Goal: Task Accomplishment & Management: Complete application form

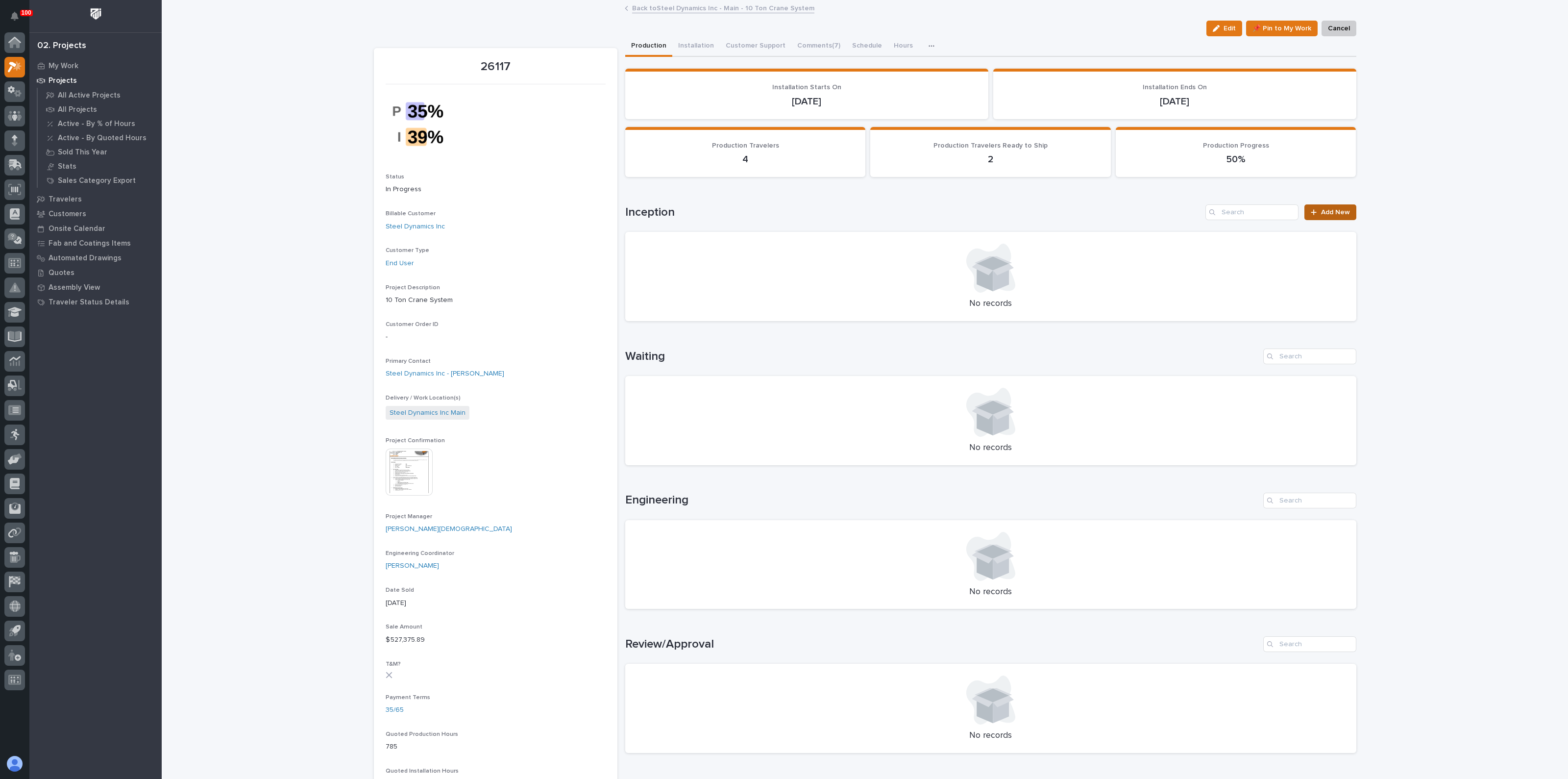
click at [1321, 212] on span "Add New" at bounding box center [1335, 212] width 29 height 7
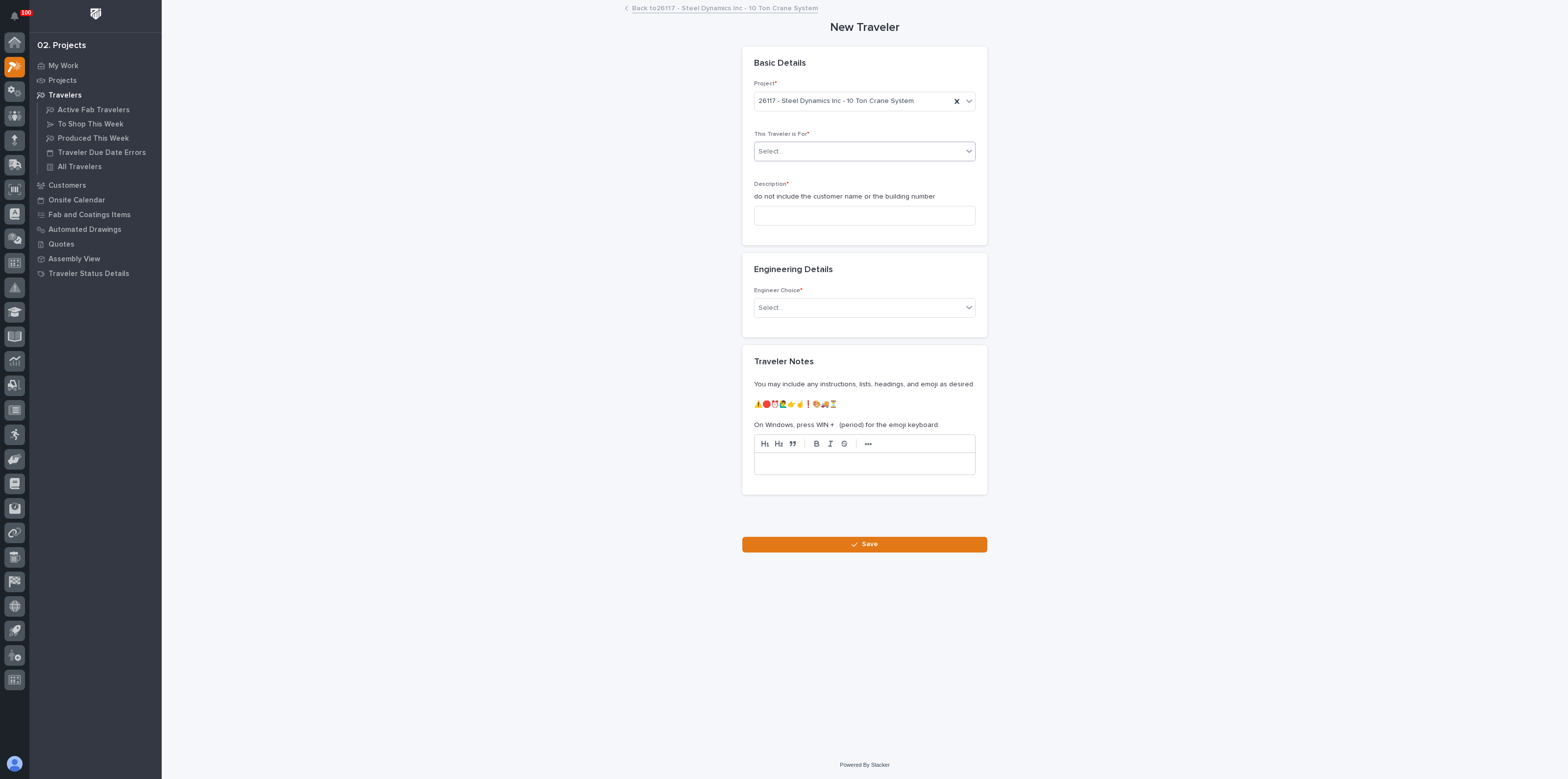
click at [803, 150] on div "Select..." at bounding box center [859, 152] width 208 height 16
click at [780, 169] on span "Production" at bounding box center [777, 169] width 38 height 11
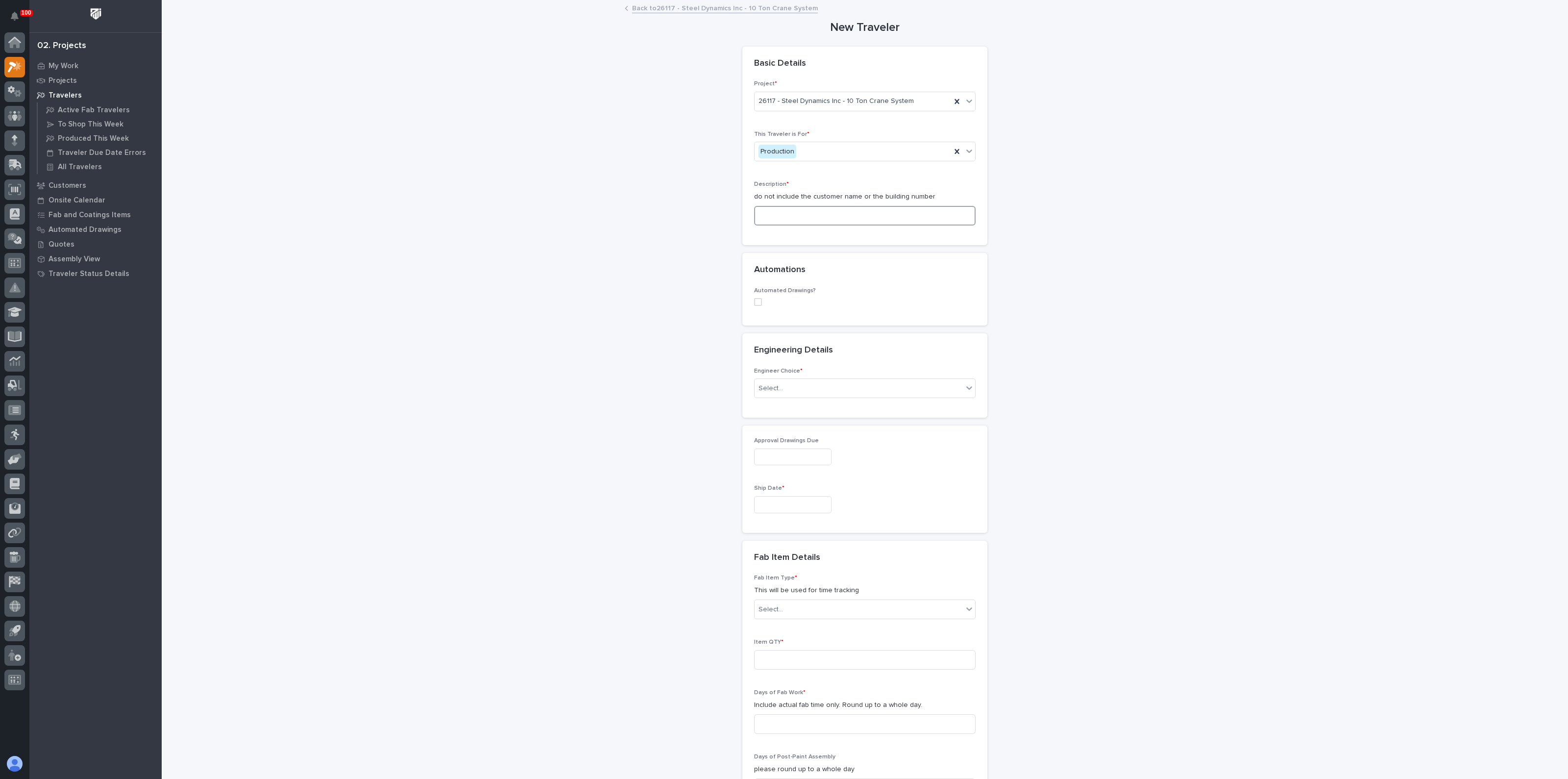
click at [784, 222] on input at bounding box center [865, 216] width 222 height 19
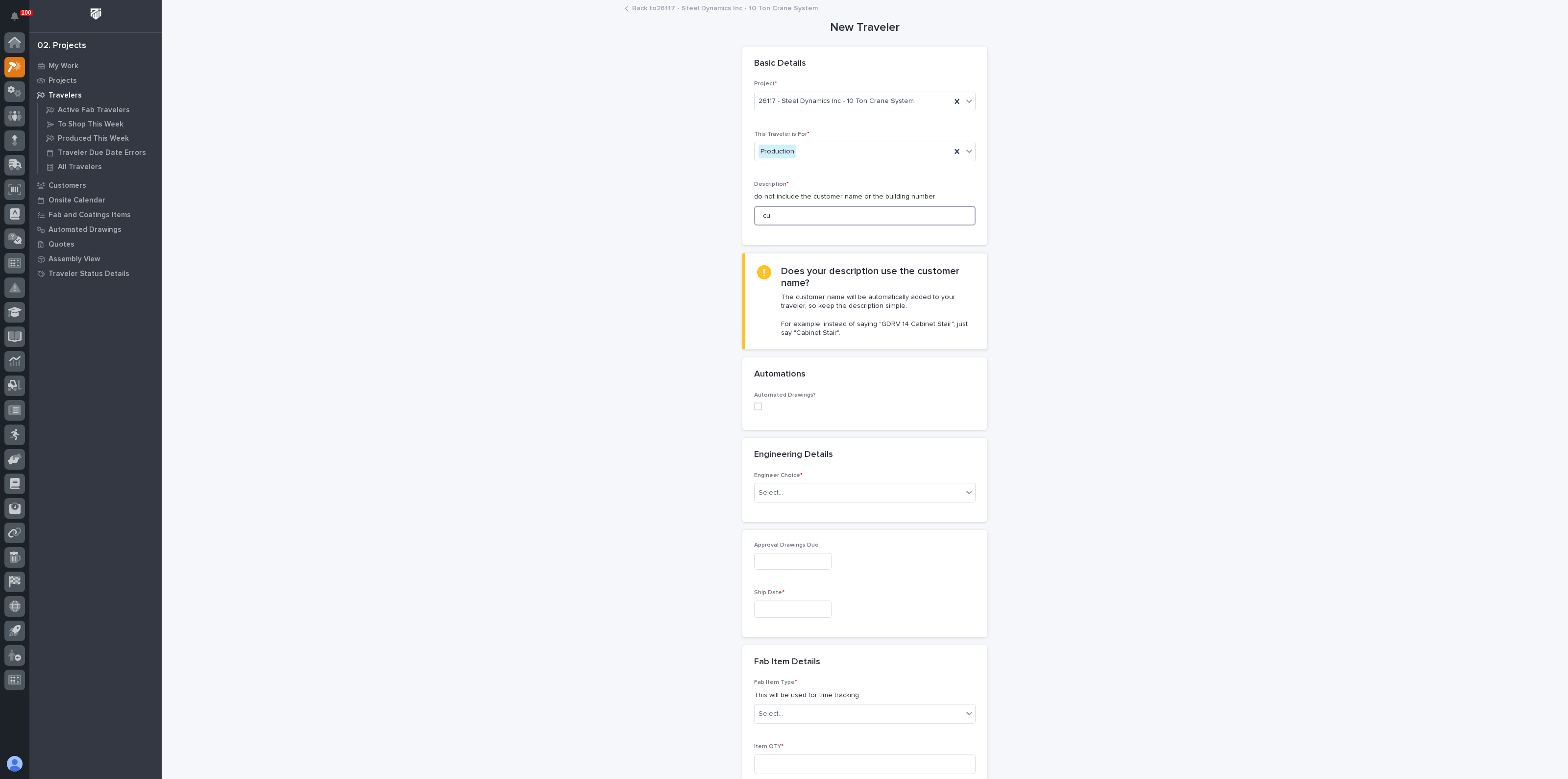
type input "c"
type input "CUSTOM END STOPS"
click at [878, 499] on div "Select..." at bounding box center [865, 493] width 222 height 19
click at [790, 540] on div "I know who will draw this" at bounding box center [860, 545] width 220 height 17
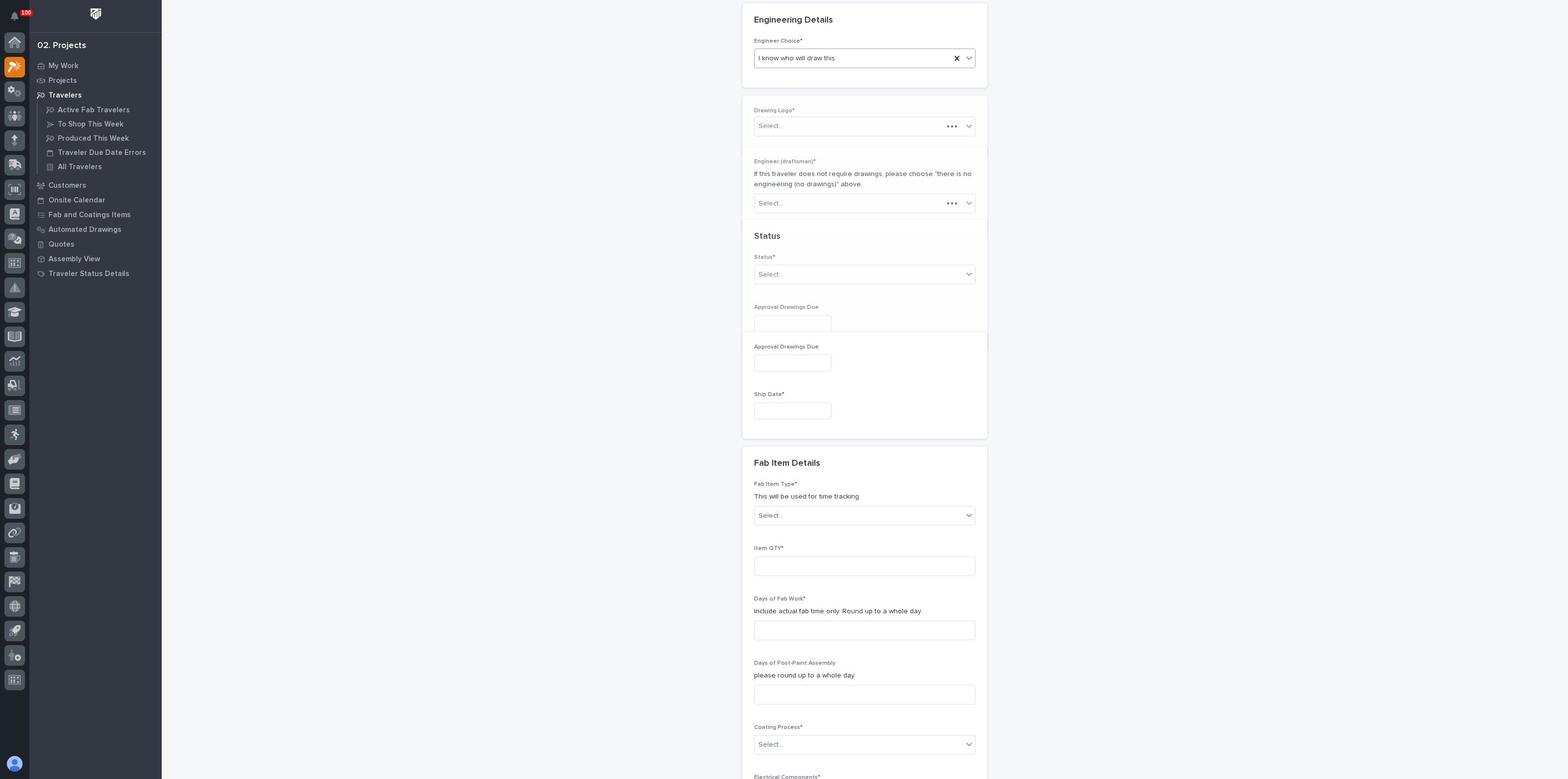
scroll to position [456, 0]
click at [780, 196] on div "Select..." at bounding box center [859, 199] width 208 height 16
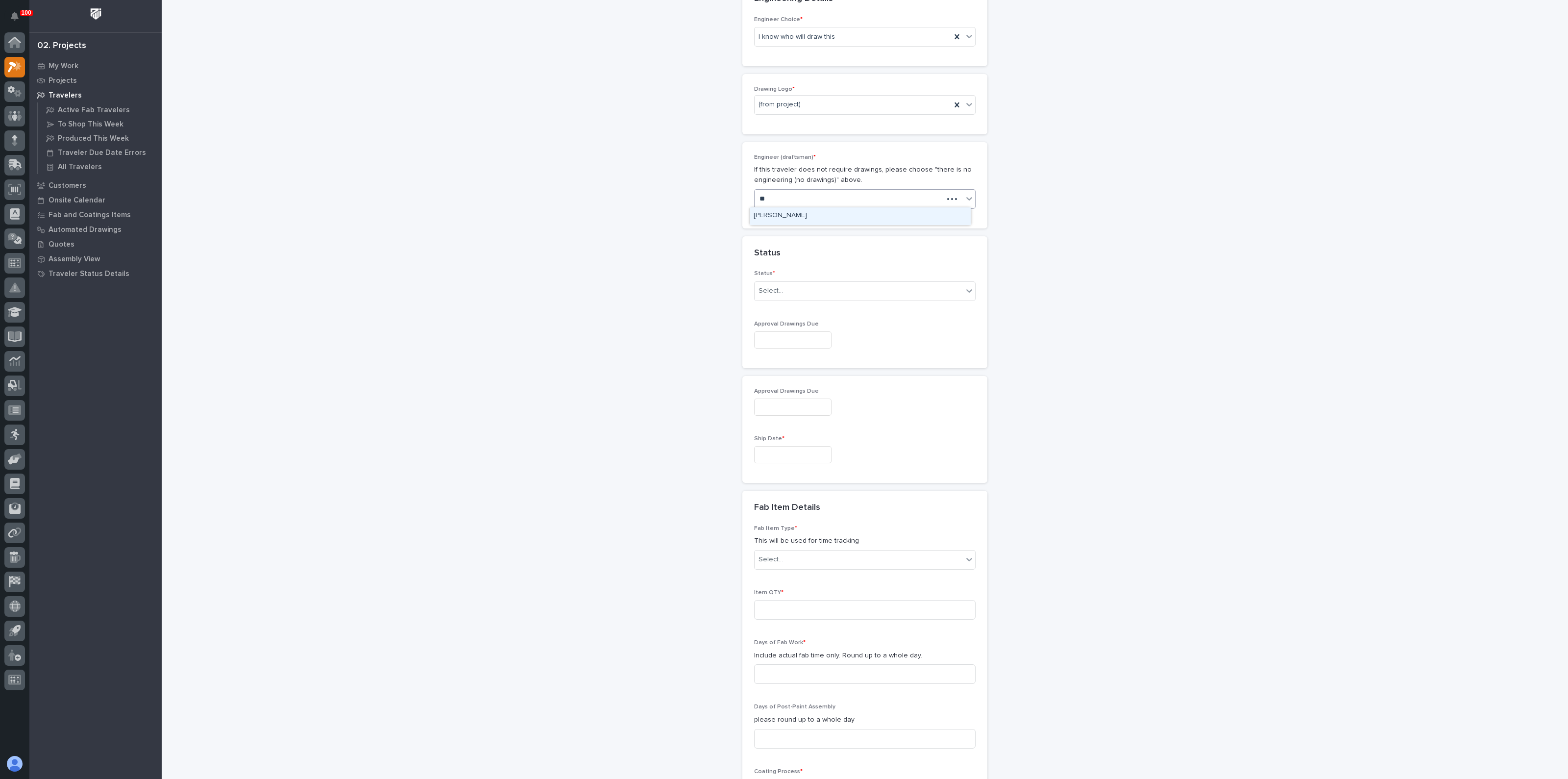
type input "***"
click at [767, 214] on div "[PERSON_NAME]" at bounding box center [860, 216] width 220 height 17
click at [772, 286] on div "Select..." at bounding box center [771, 291] width 24 height 10
click at [772, 378] on div "Sales Review / Customer Approval" at bounding box center [860, 377] width 220 height 17
click at [768, 446] on input "text" at bounding box center [793, 455] width 77 height 17
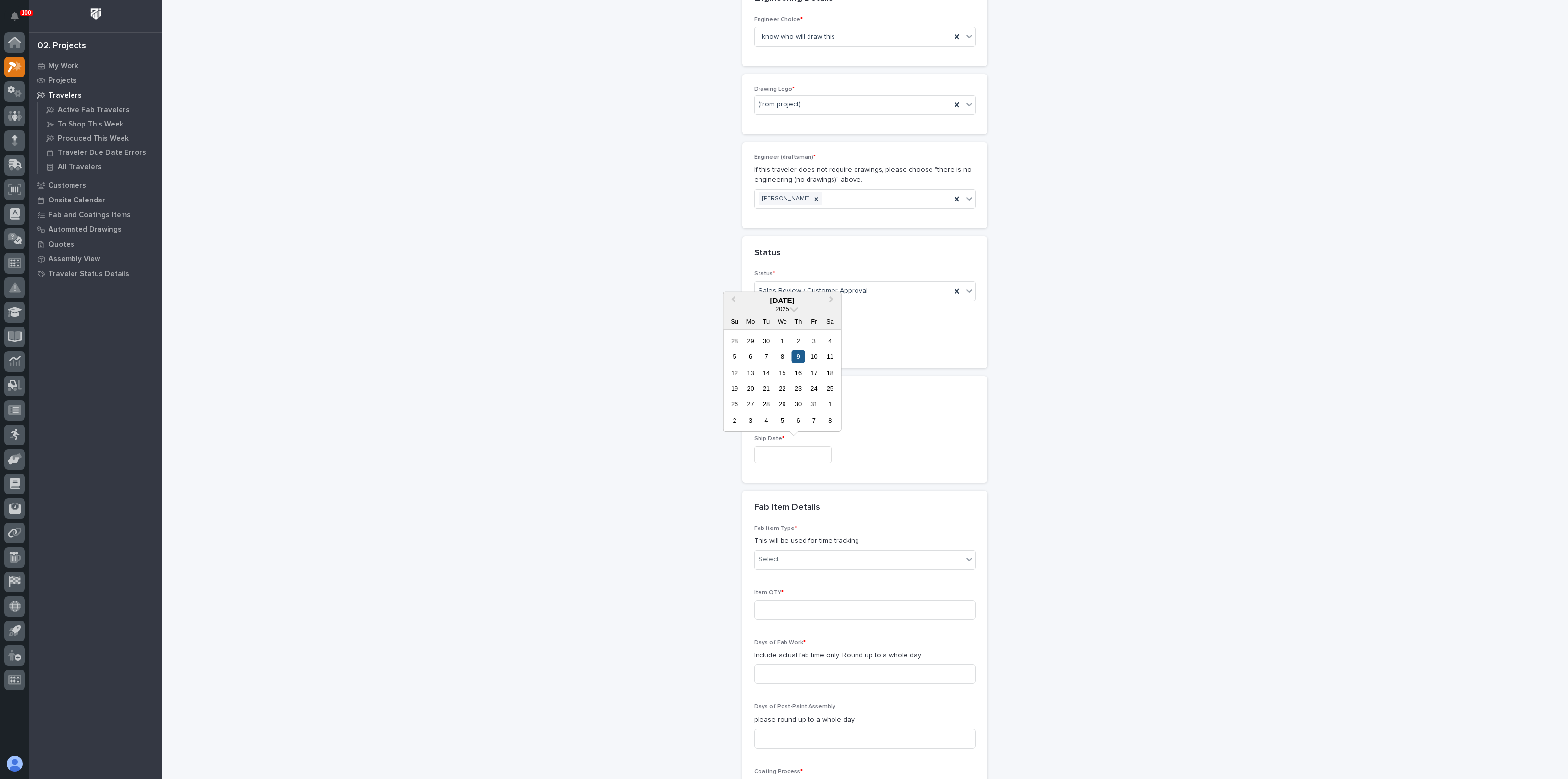
click at [802, 356] on div "9" at bounding box center [798, 357] width 13 height 13
type input "**********"
click at [788, 555] on div "Select..." at bounding box center [859, 560] width 208 height 16
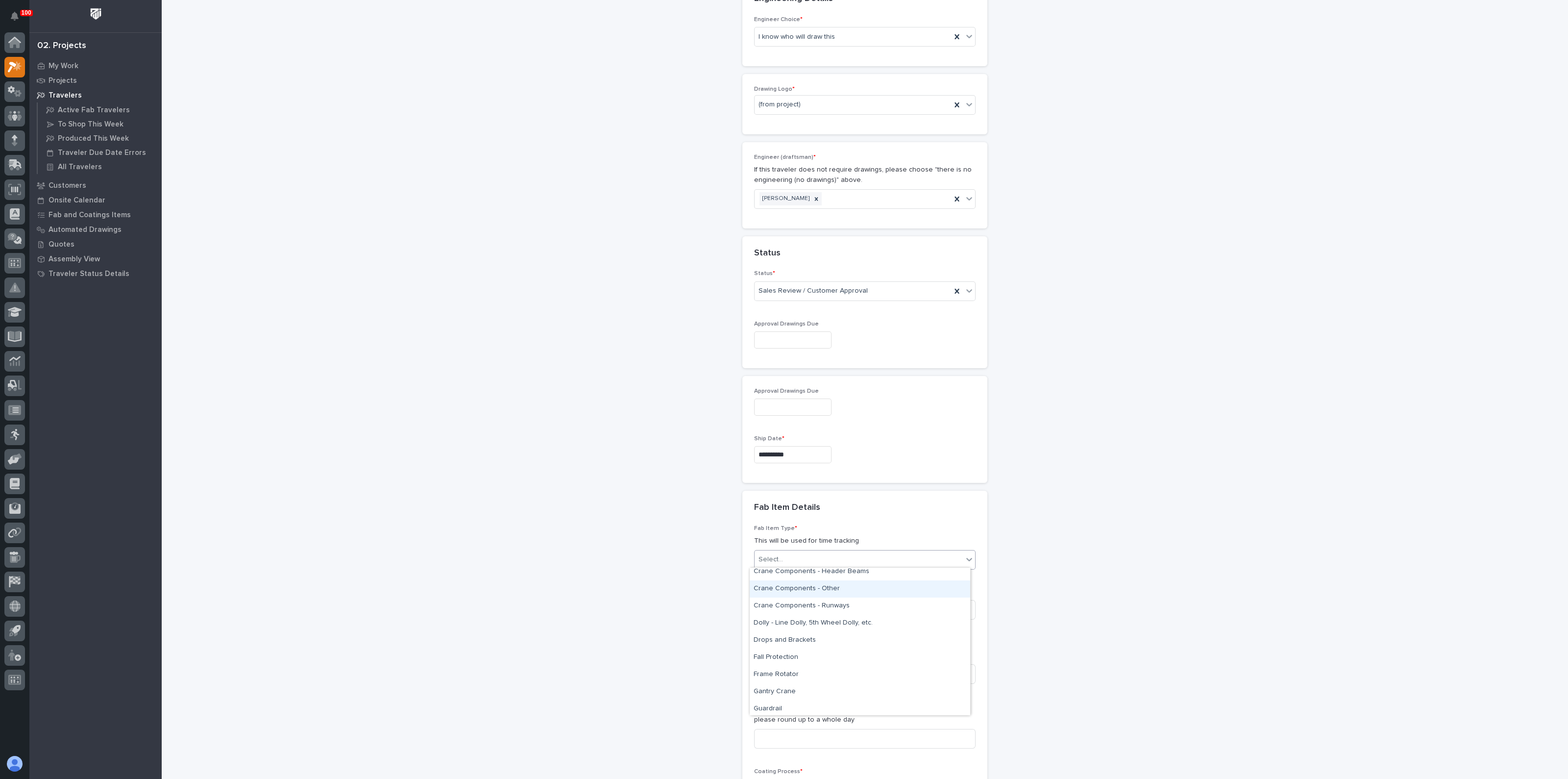
click at [777, 590] on div "Crane Components - Other" at bounding box center [860, 589] width 220 height 17
click at [763, 616] on input at bounding box center [865, 610] width 222 height 19
type input "4"
click at [765, 664] on input at bounding box center [865, 674] width 222 height 19
type input "1"
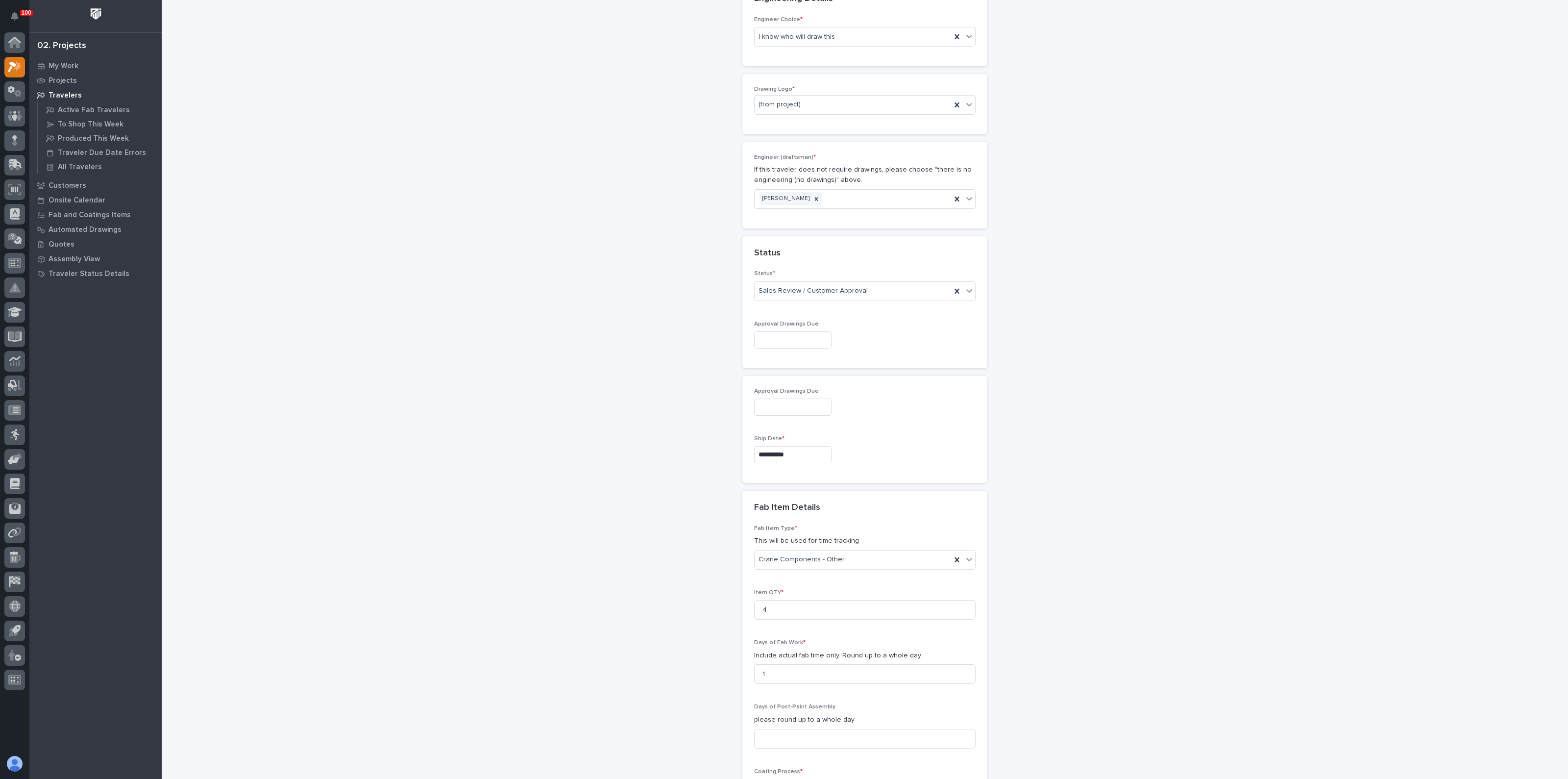
click at [701, 678] on div "**********" at bounding box center [865, 321] width 982 height 1553
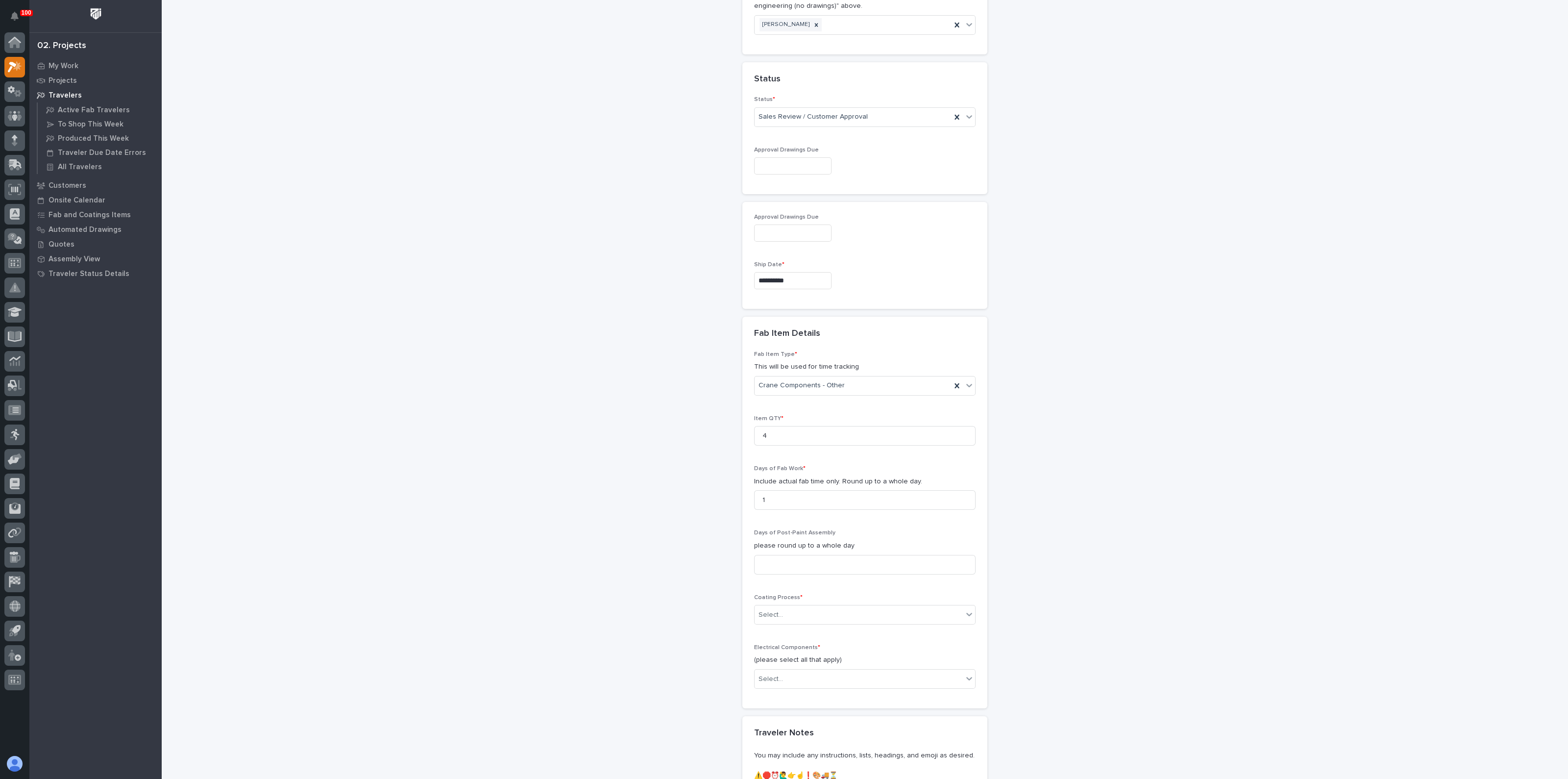
scroll to position [701, 0]
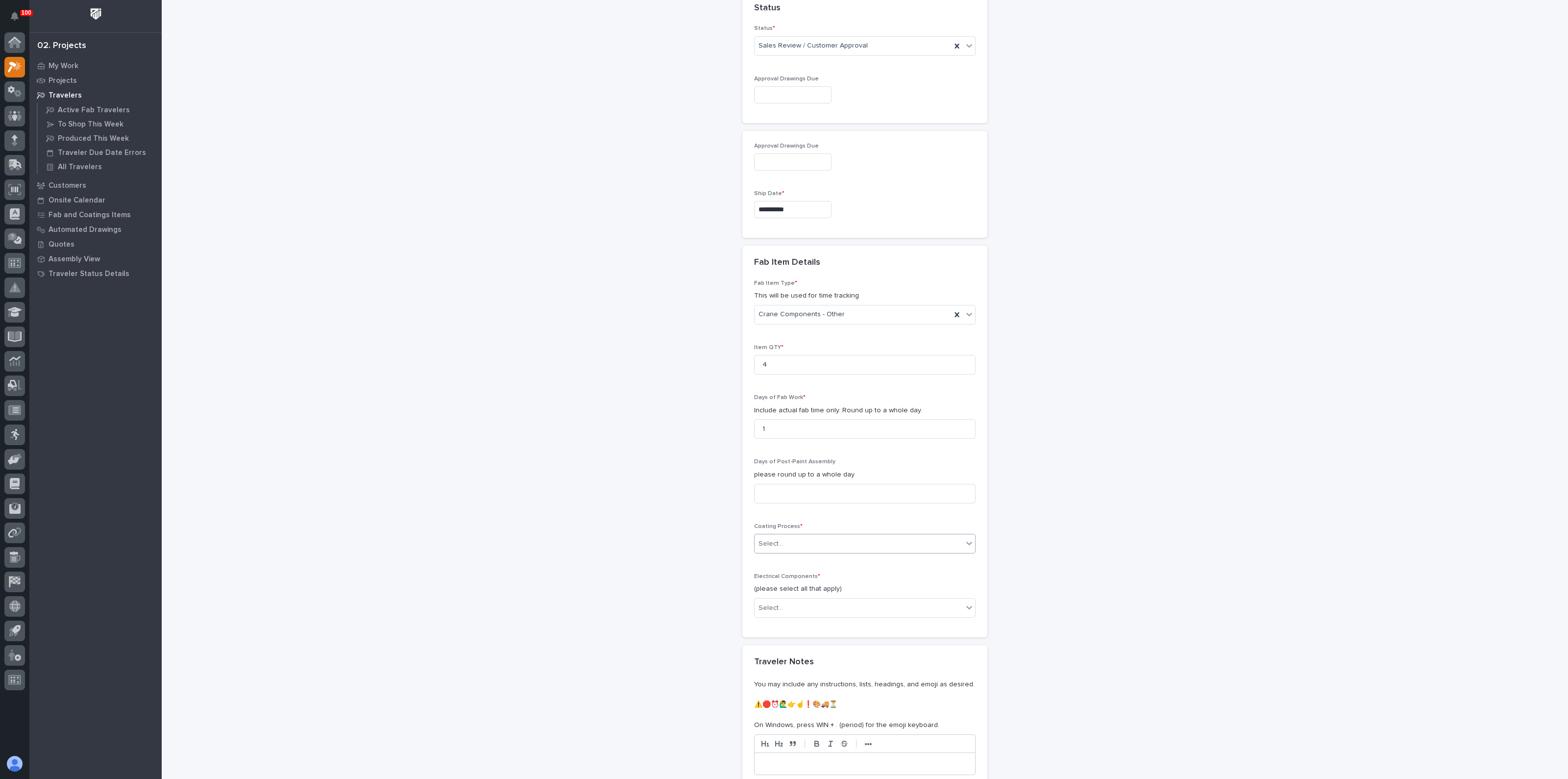
click at [797, 545] on div "Select..." at bounding box center [859, 544] width 208 height 16
click at [788, 569] on div "In-House Paint/Powder" at bounding box center [860, 577] width 220 height 17
click at [784, 539] on span "In-House Paint/Powder" at bounding box center [794, 544] width 72 height 10
click at [780, 593] on div "No Paint" at bounding box center [860, 594] width 220 height 17
click at [774, 604] on div "Select..." at bounding box center [771, 608] width 24 height 10
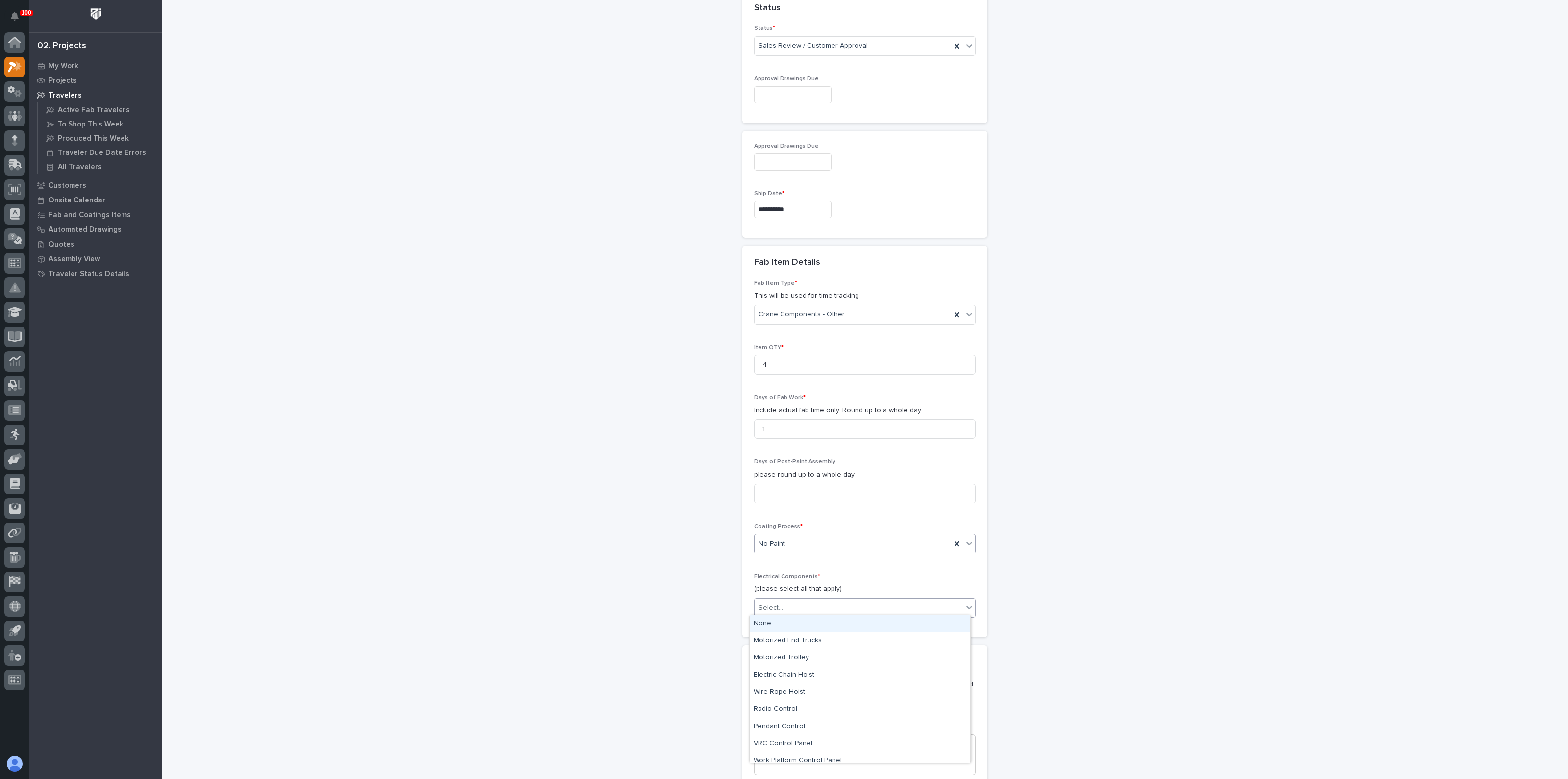
click at [775, 628] on div "None" at bounding box center [860, 624] width 220 height 17
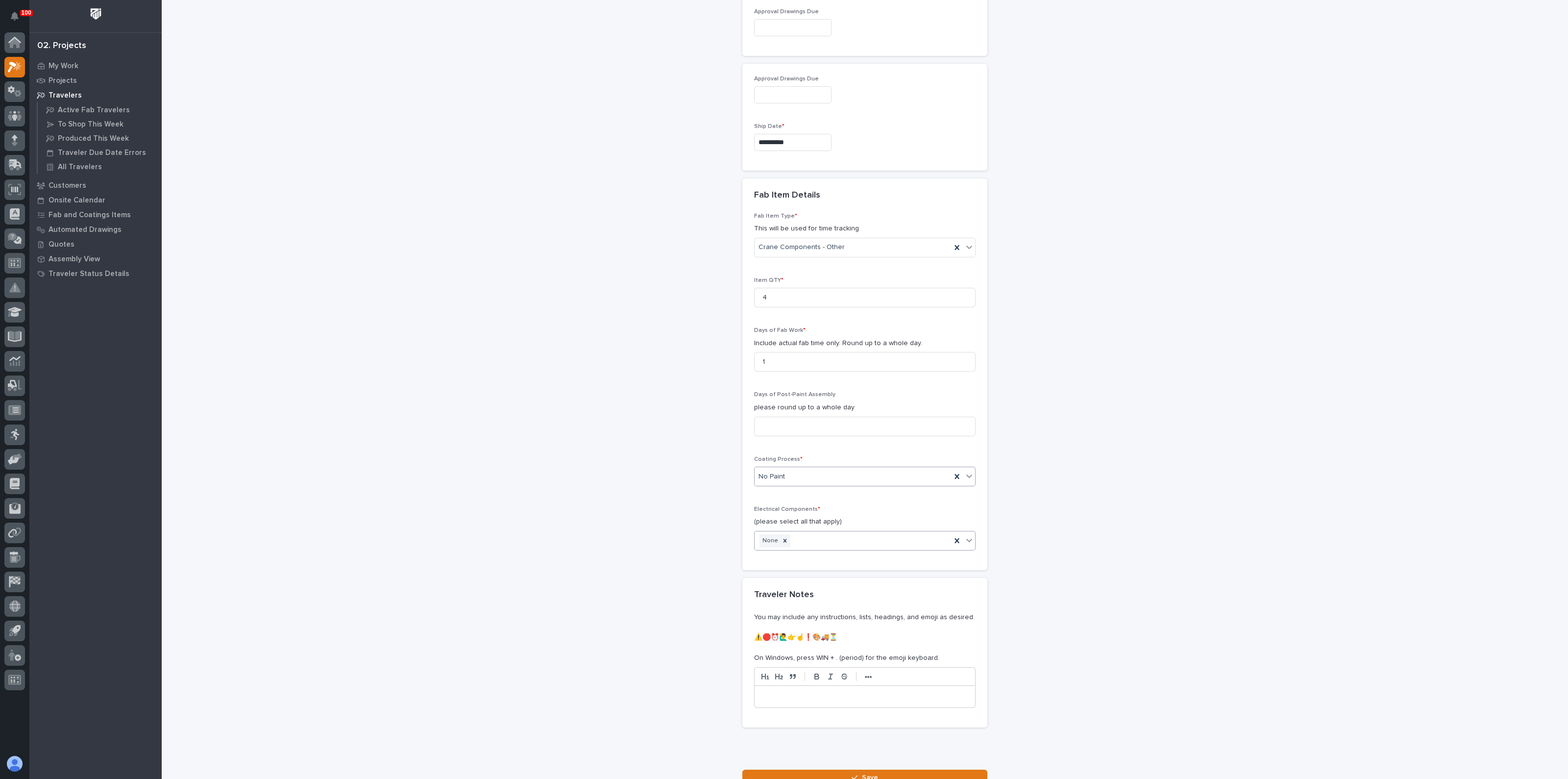
scroll to position [848, 0]
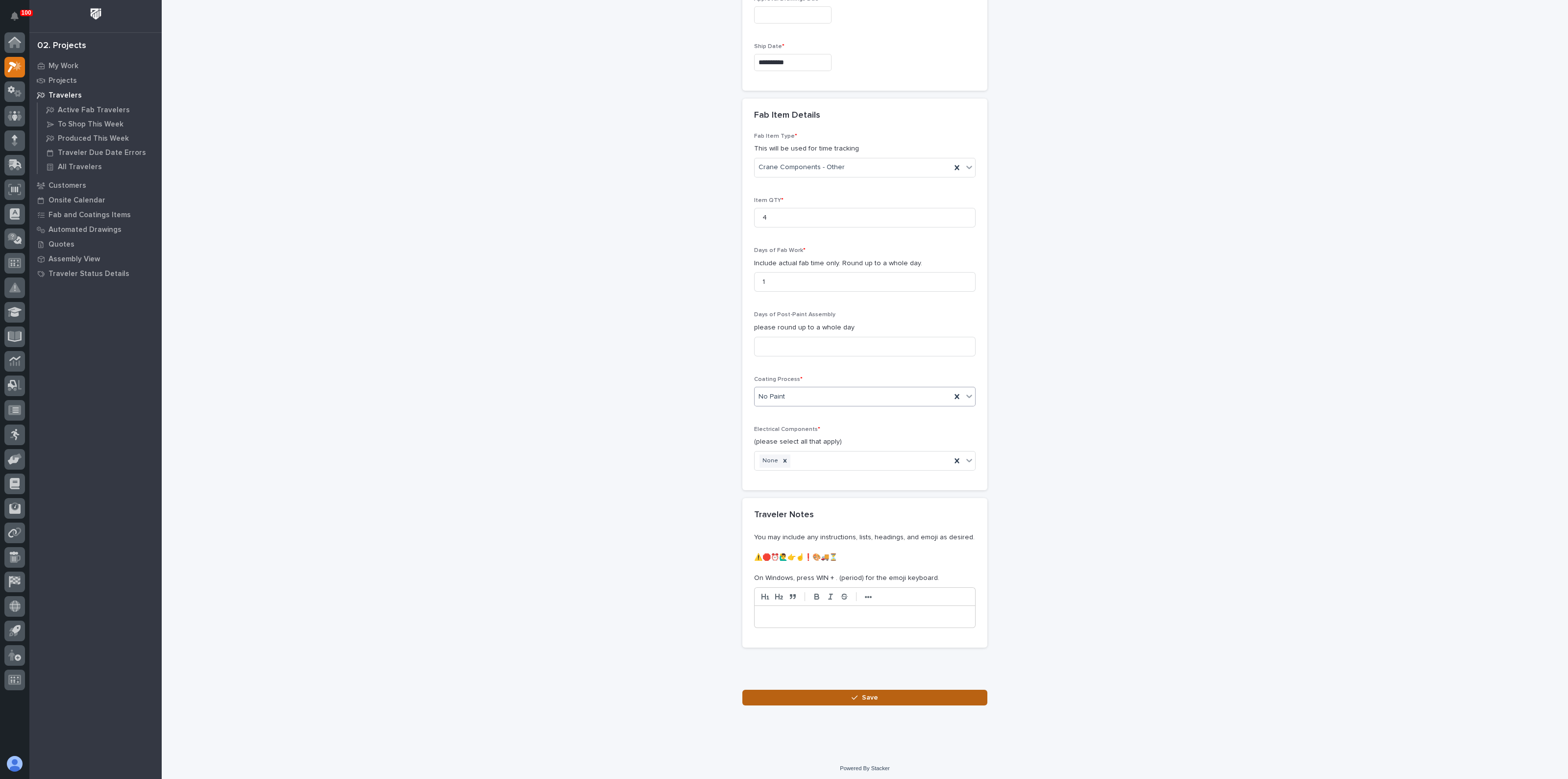
click at [813, 690] on button "Save" at bounding box center [865, 698] width 245 height 16
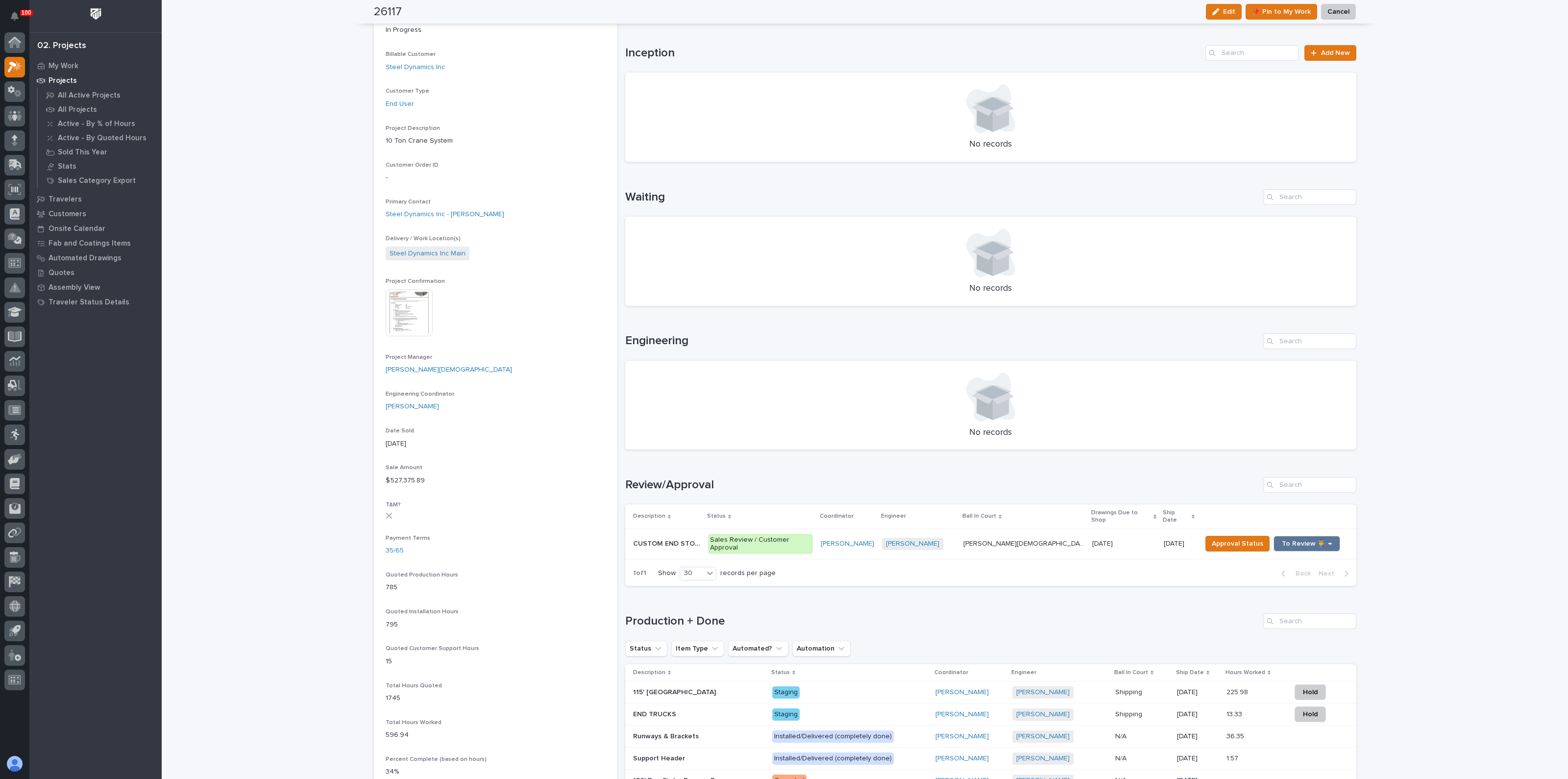
scroll to position [184, 0]
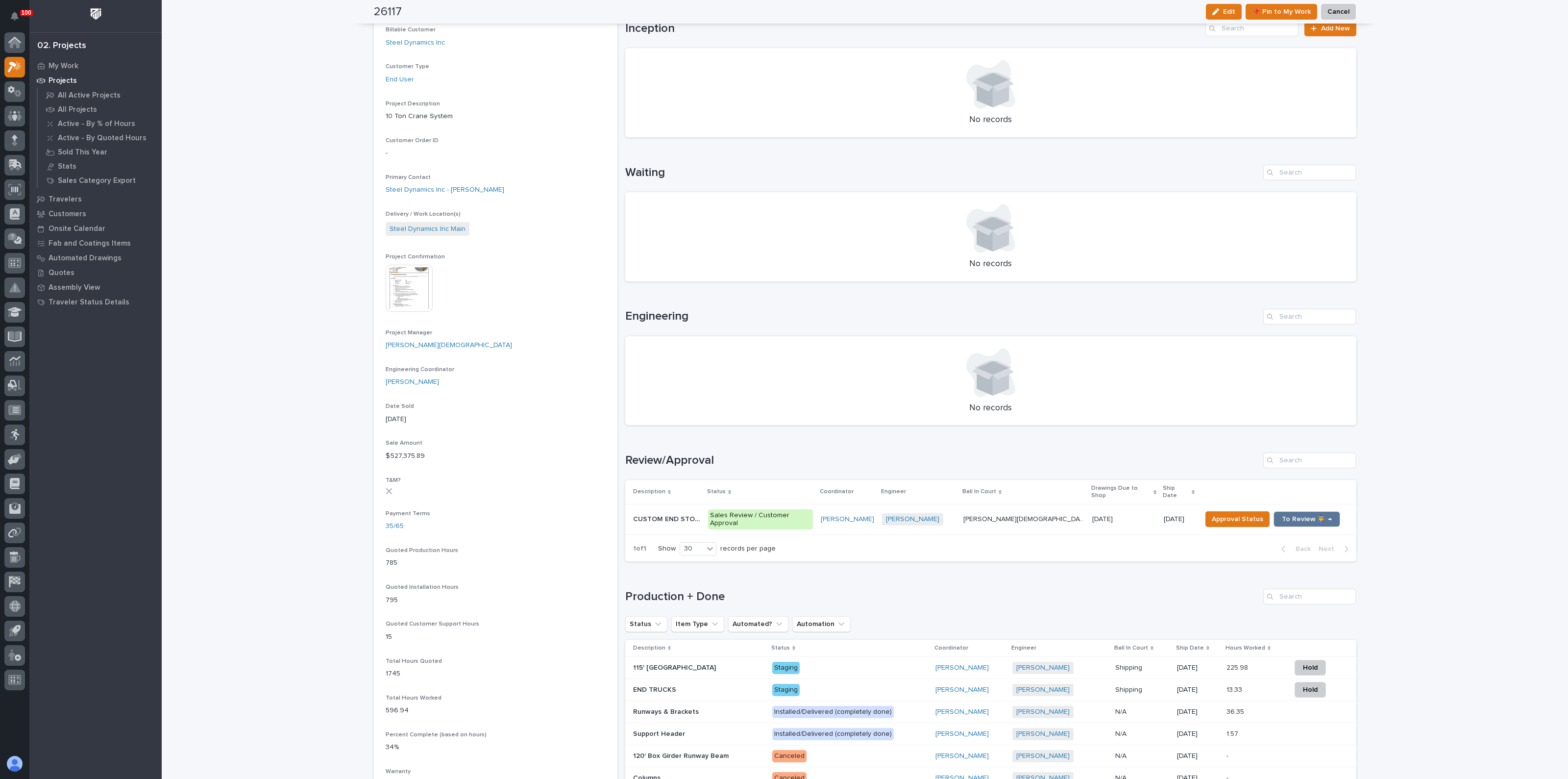
click at [657, 512] on div "CUSTOM END STOPS CUSTOM END STOPS" at bounding box center [667, 520] width 67 height 16
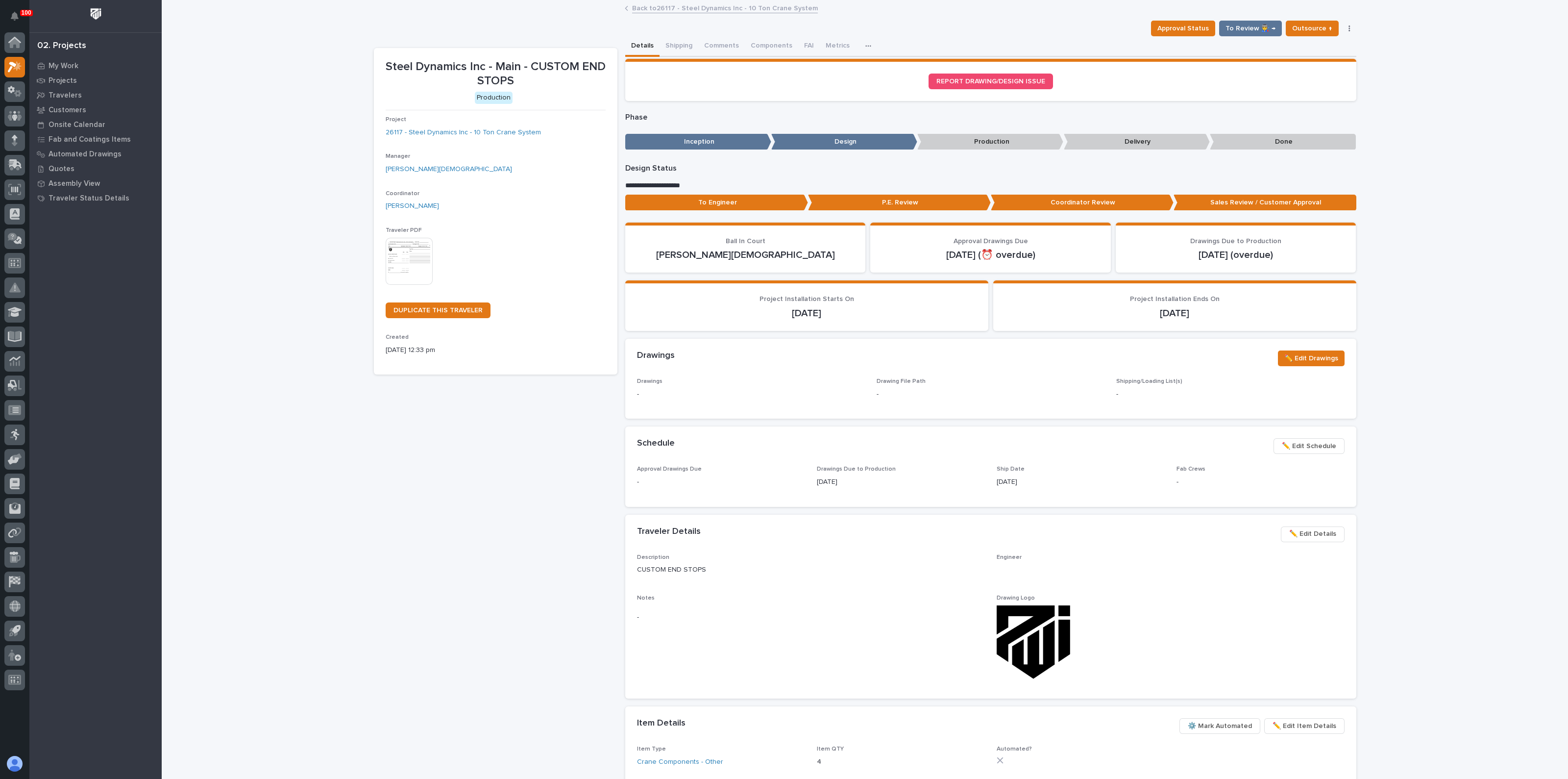
click at [404, 253] on img at bounding box center [409, 261] width 47 height 47
